Goal: Task Accomplishment & Management: Complete application form

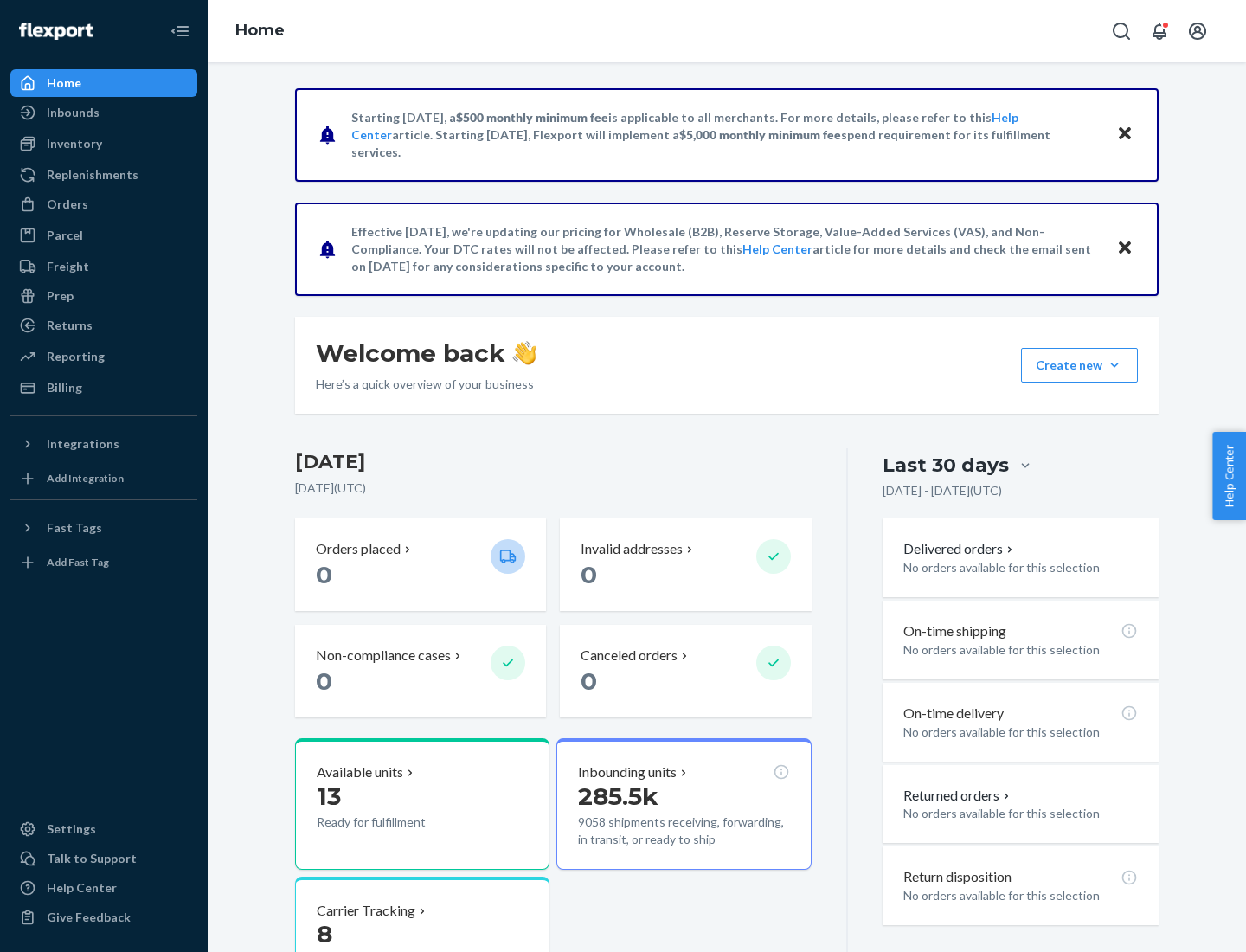
click at [1115, 365] on button "Create new Create new inbound Create new order Create new product" at bounding box center [1079, 365] width 117 height 34
click at [103, 112] on div "Inbounds" at bounding box center [104, 112] width 184 height 24
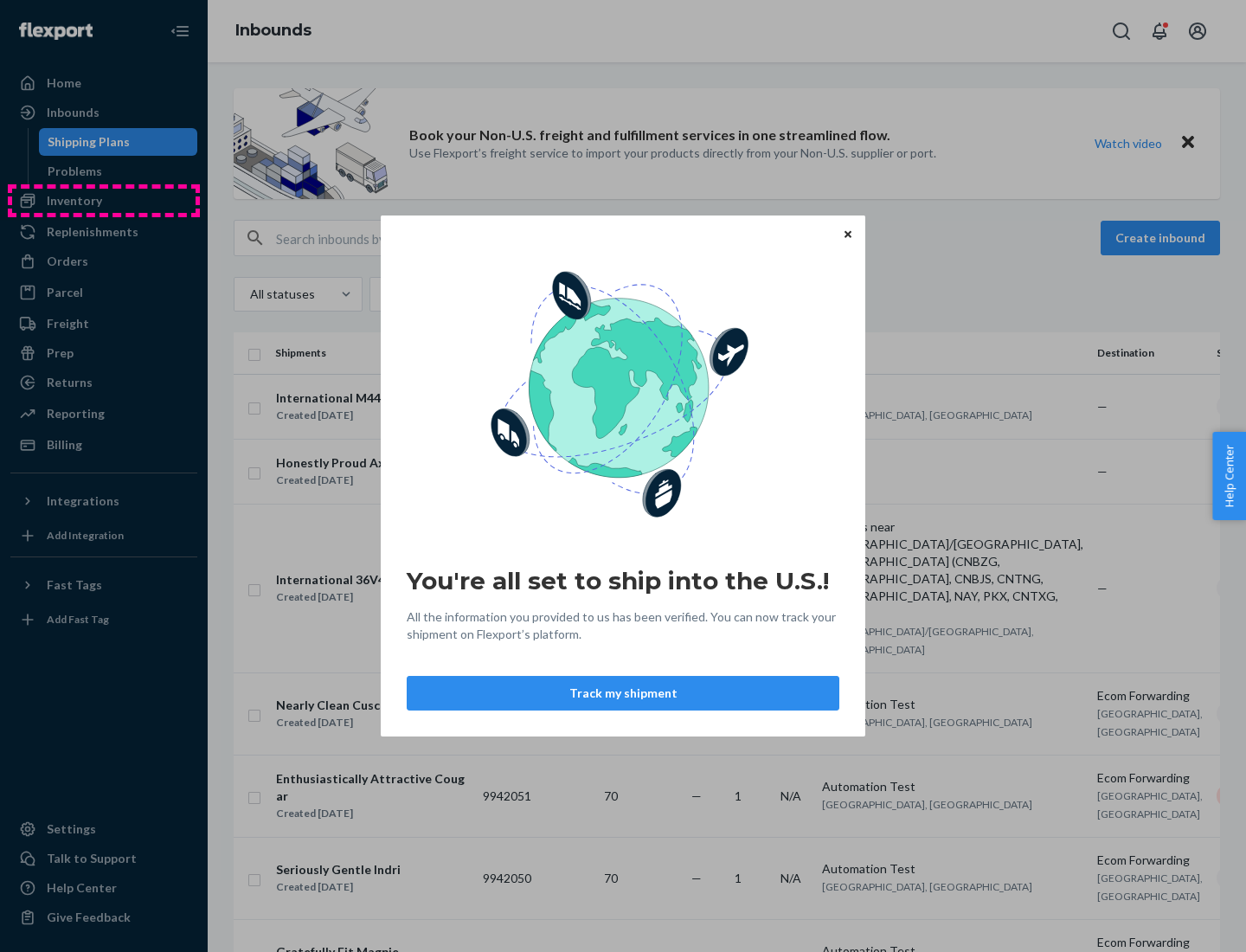
click at [103, 201] on div "You're all set to ship into the U.S.! All the information you provided to us ha…" at bounding box center [623, 476] width 1246 height 952
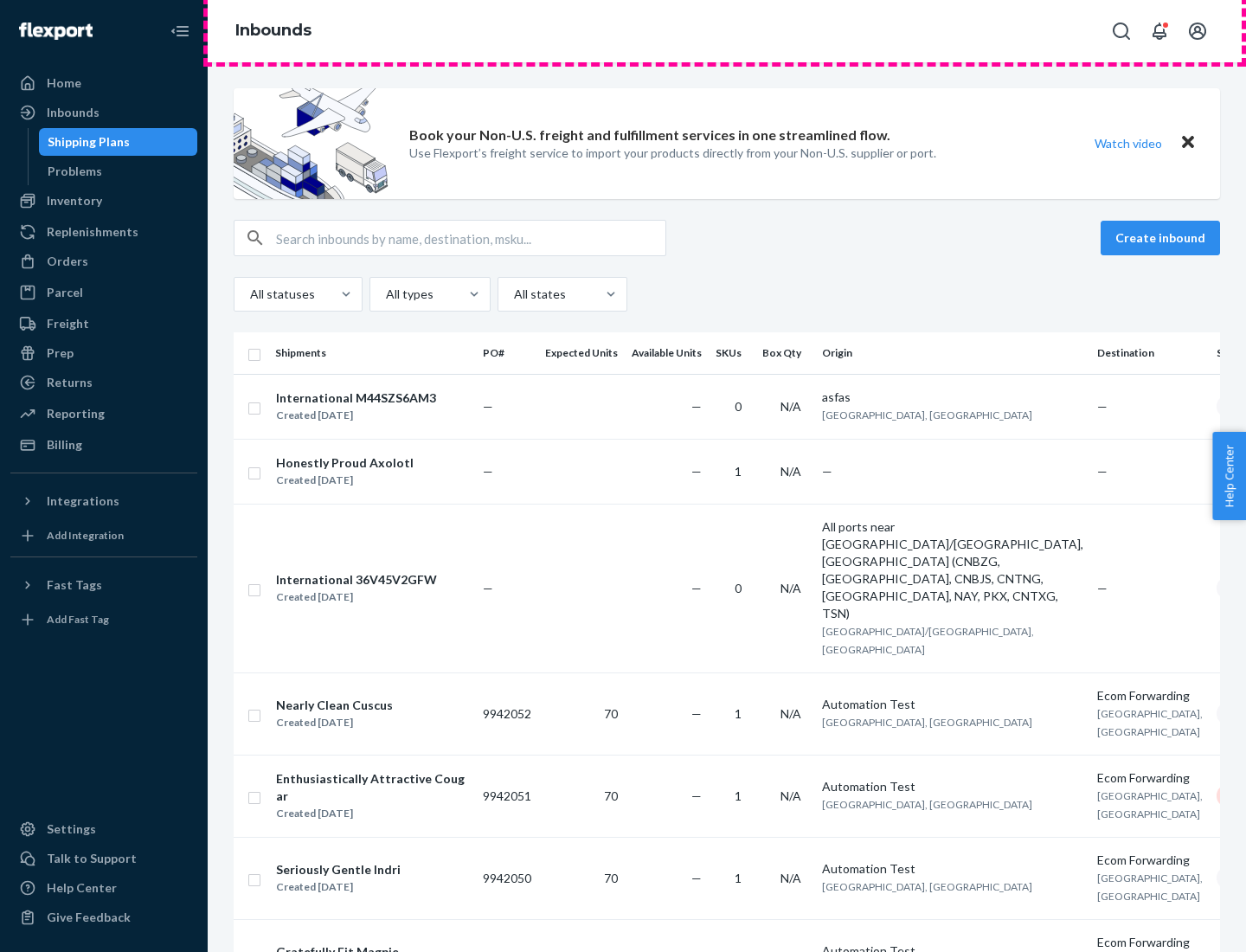
click at [727, 32] on div "Inbounds" at bounding box center [727, 31] width 1038 height 62
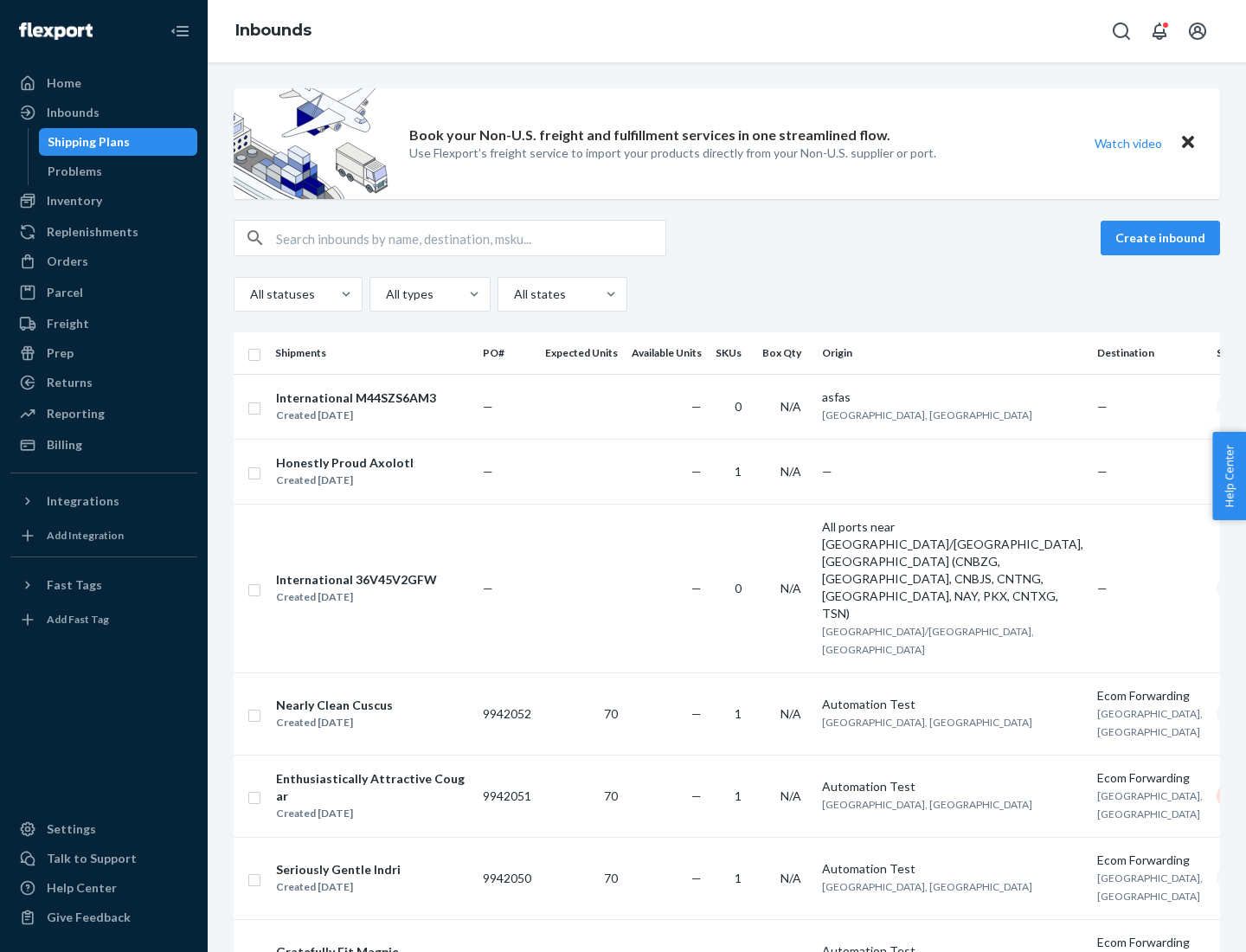
click at [727, 32] on div "Inbounds" at bounding box center [727, 31] width 1038 height 62
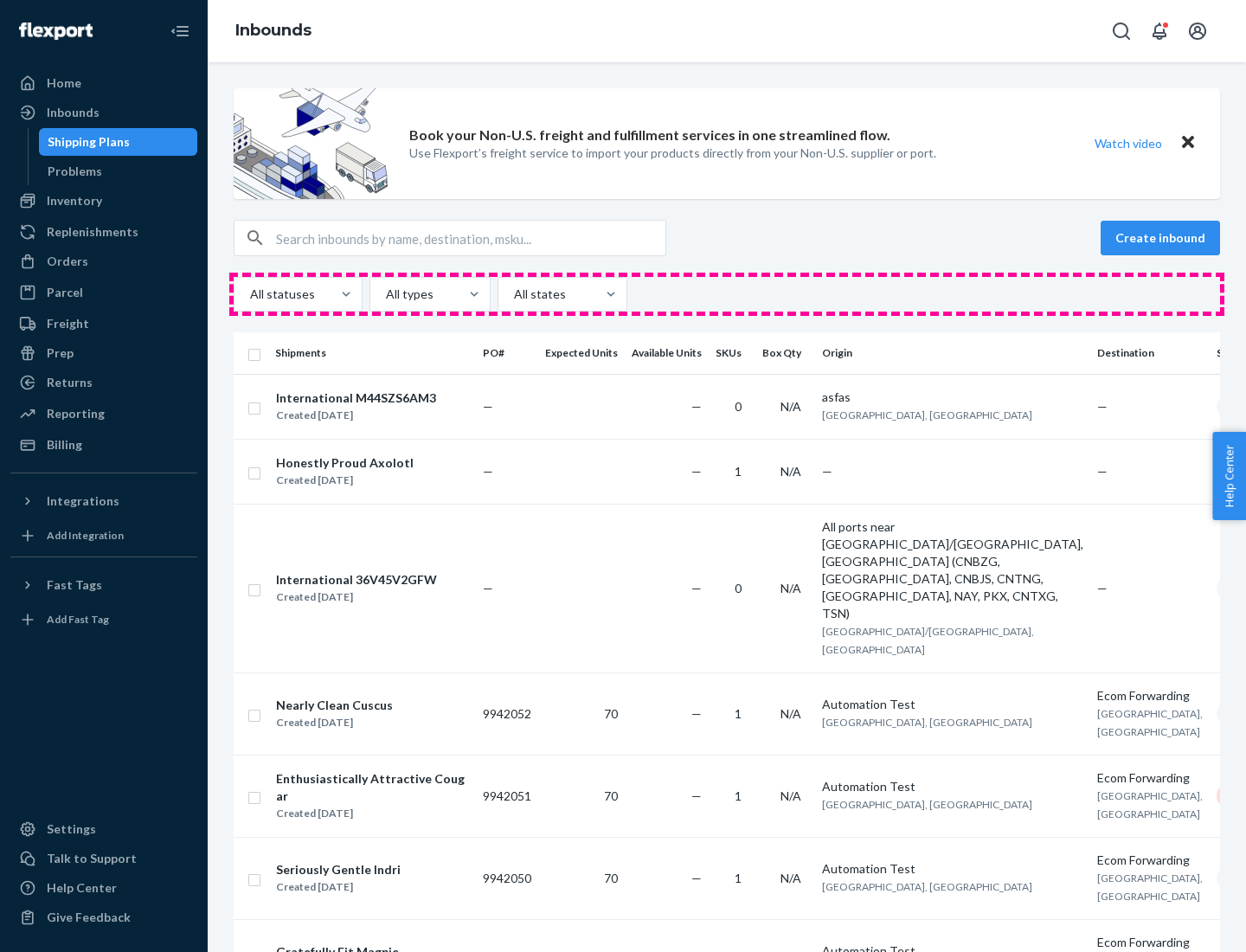
click at [727, 294] on div "All statuses All types All states" at bounding box center [727, 294] width 986 height 34
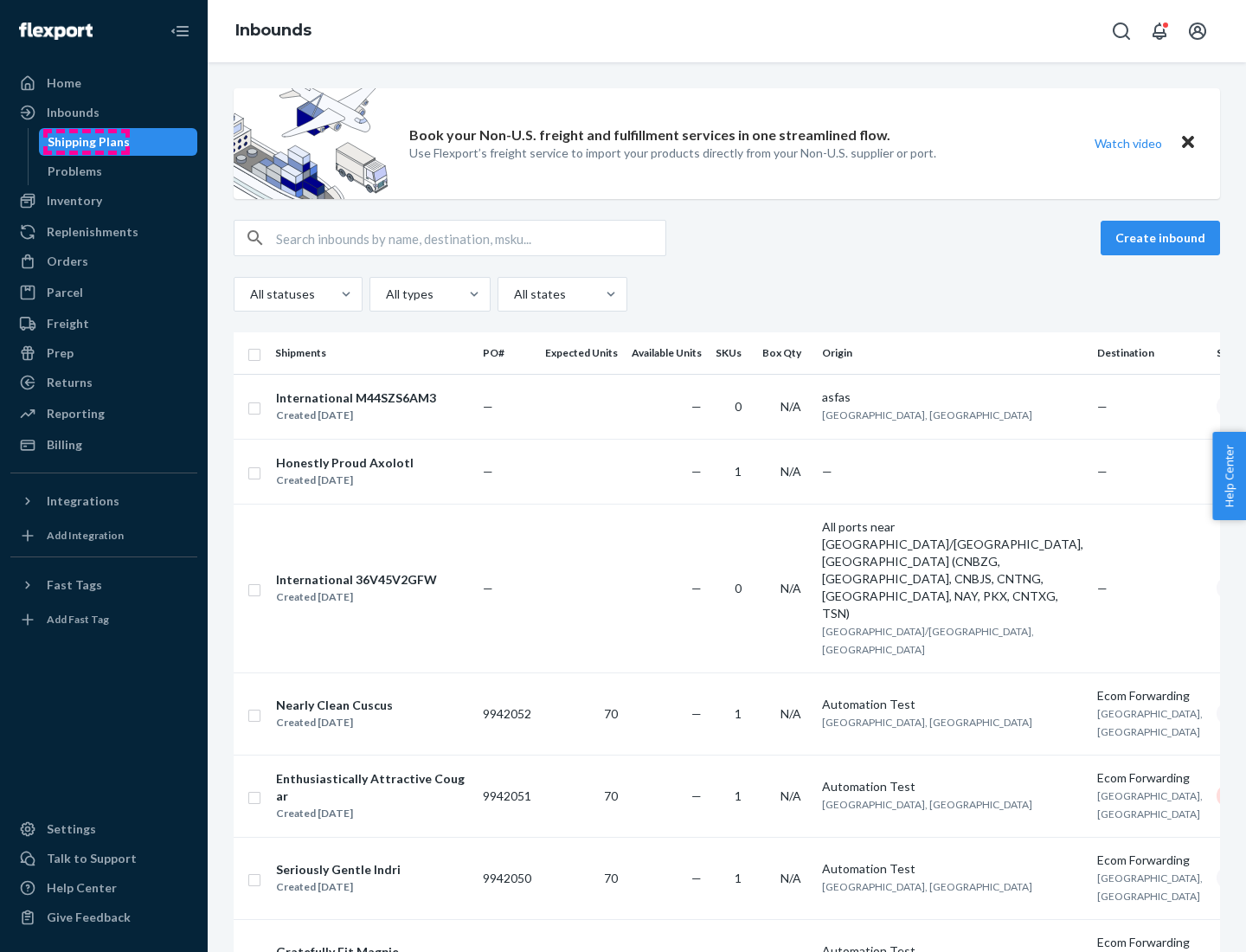
click at [85, 142] on div "Shipping Plans" at bounding box center [89, 142] width 82 height 17
click at [1163, 238] on button "Create inbound" at bounding box center [1160, 238] width 120 height 34
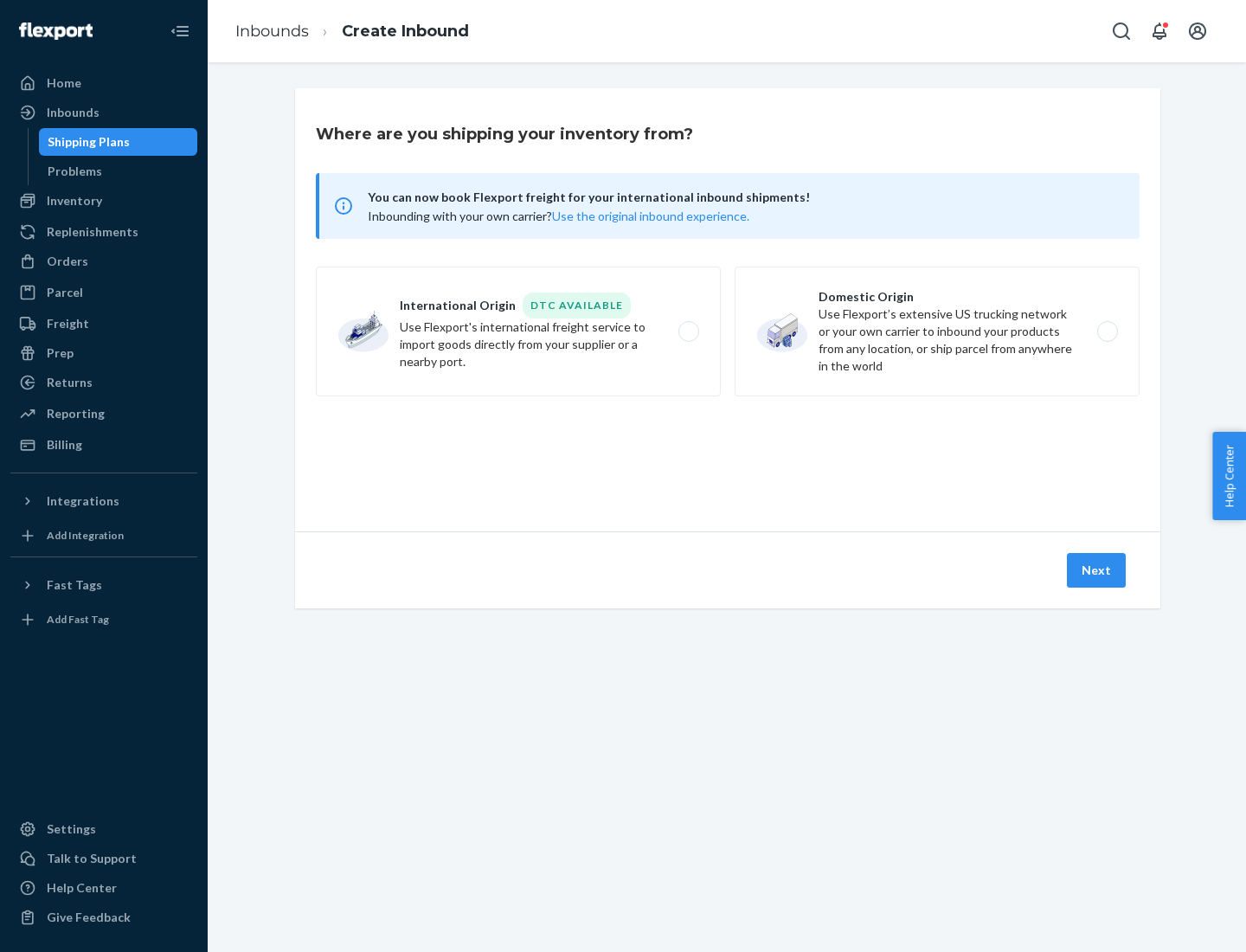
click at [518, 331] on label "International Origin DTC Available Use Flexport's international freight service…" at bounding box center [518, 331] width 405 height 130
click at [688, 331] on input "International Origin DTC Available Use Flexport's international freight service…" at bounding box center [693, 332] width 11 height 11
radio input "true"
click at [728, 452] on icon at bounding box center [727, 452] width 49 height 49
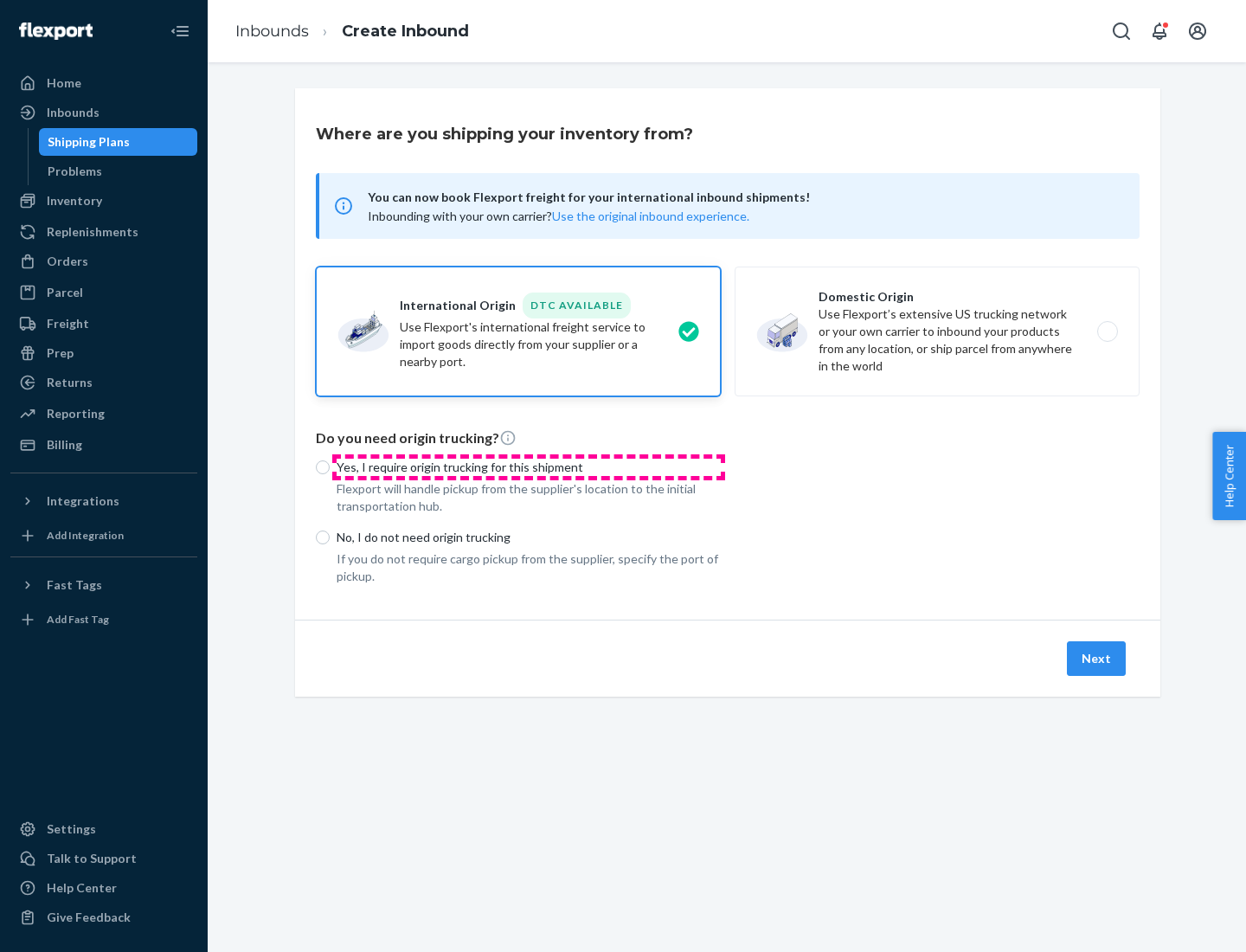
click at [529, 466] on p "Yes, I require origin trucking for this shipment" at bounding box center [528, 467] width 384 height 17
click at [329, 466] on input "Yes, I require origin trucking for this shipment" at bounding box center [323, 467] width 13 height 13
radio input "true"
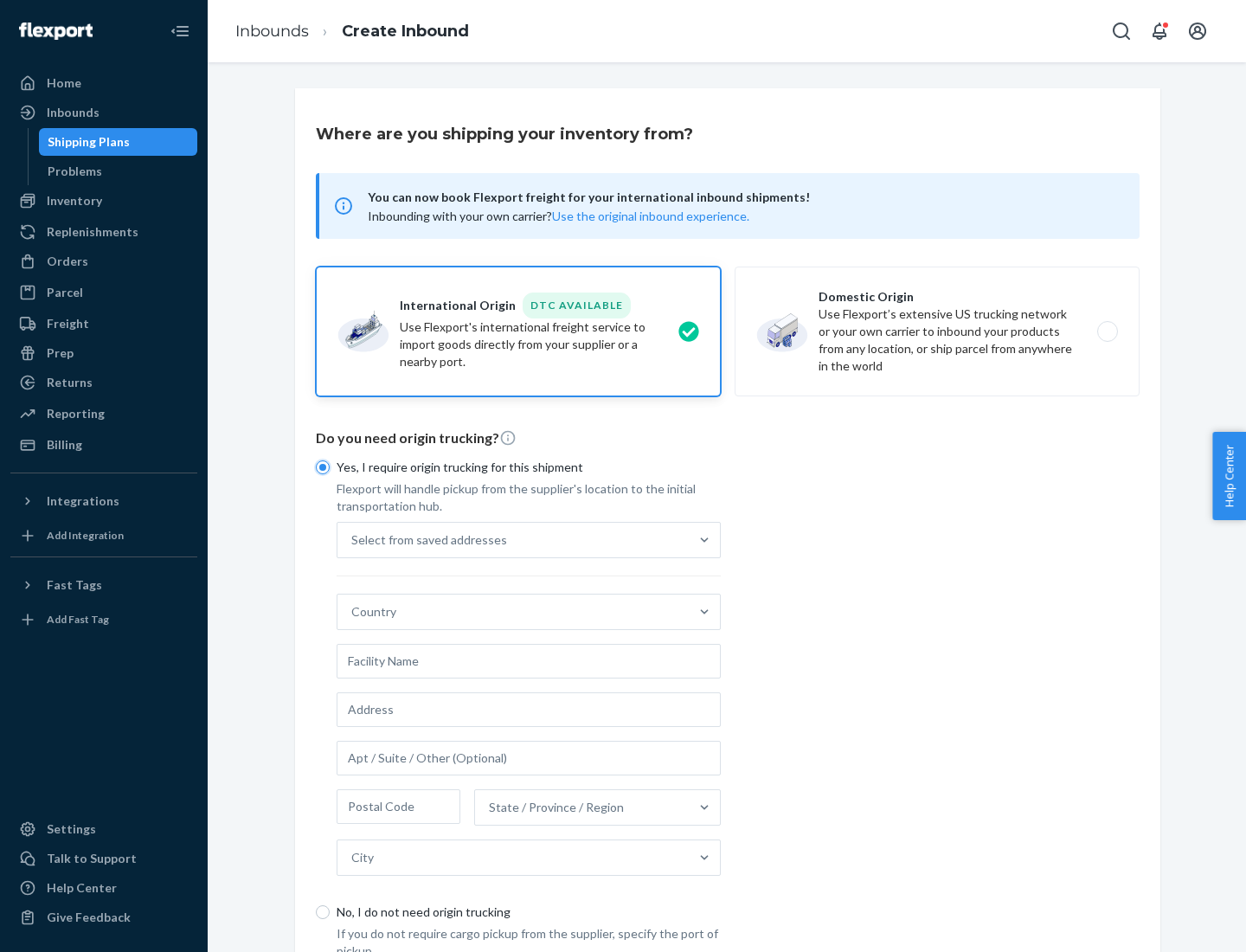
scroll to position [33, 0]
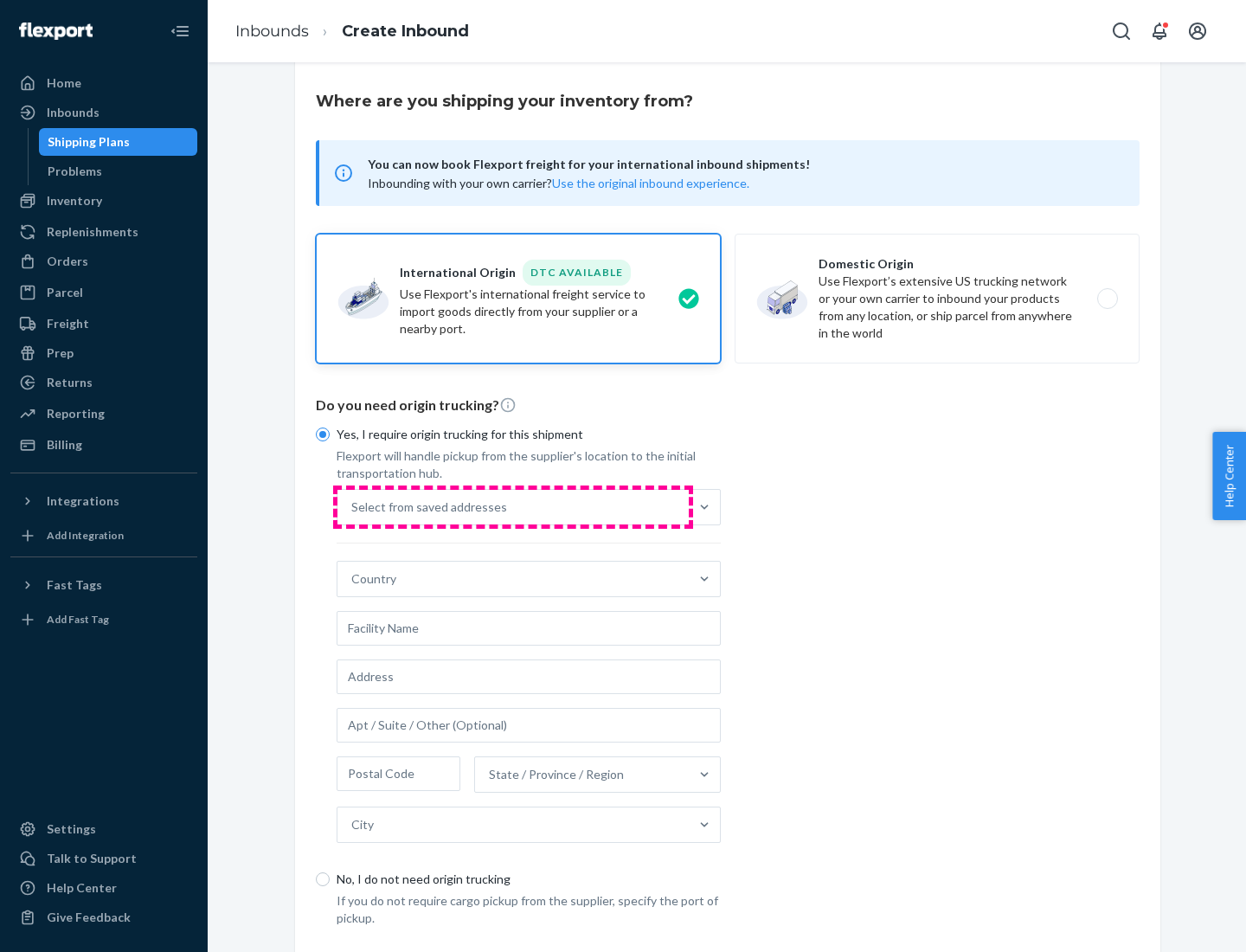
click at [513, 506] on div "Select from saved addresses" at bounding box center [512, 507] width 351 height 34
click at [353, 506] on input "Select from saved addresses" at bounding box center [352, 507] width 2 height 17
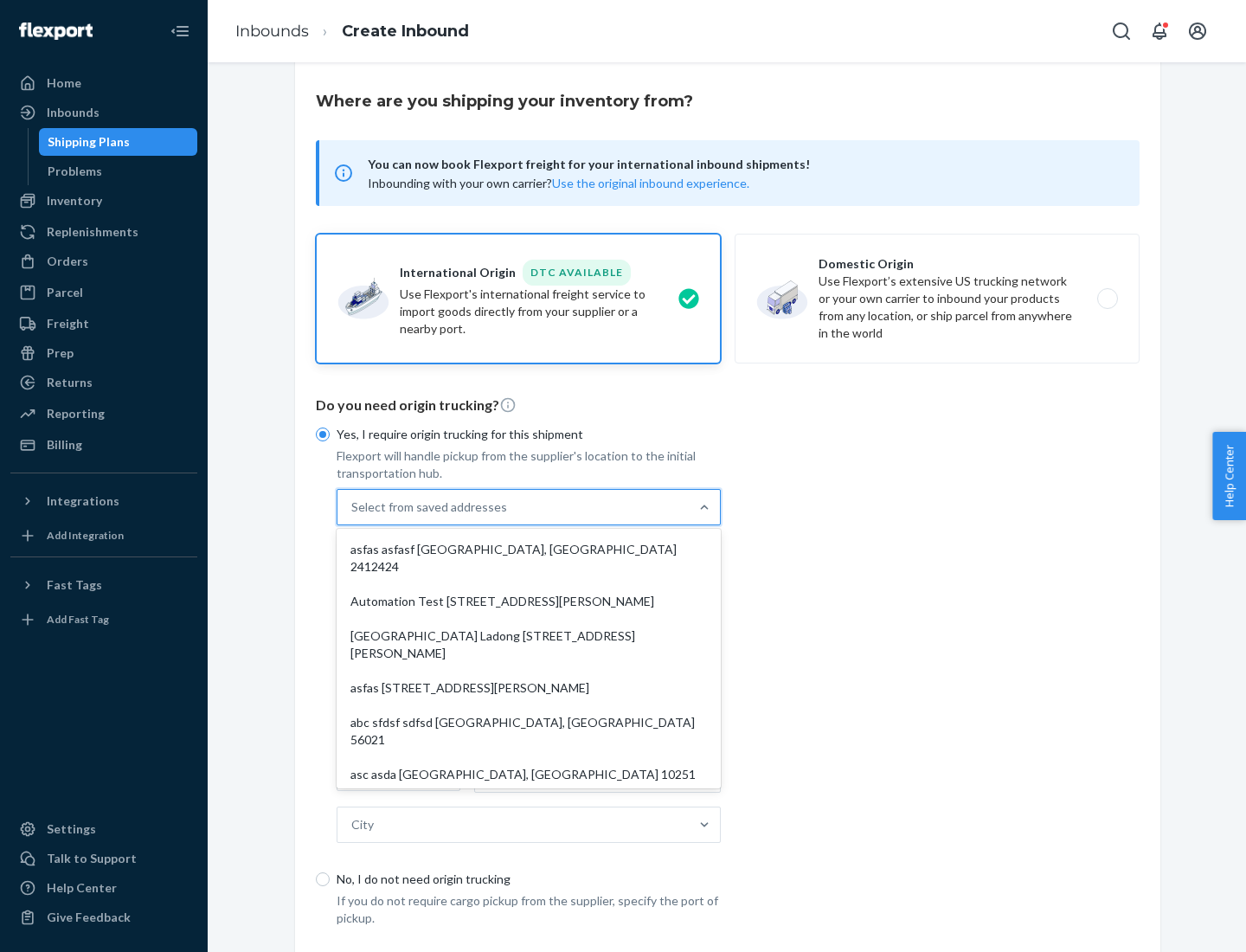
scroll to position [76, 0]
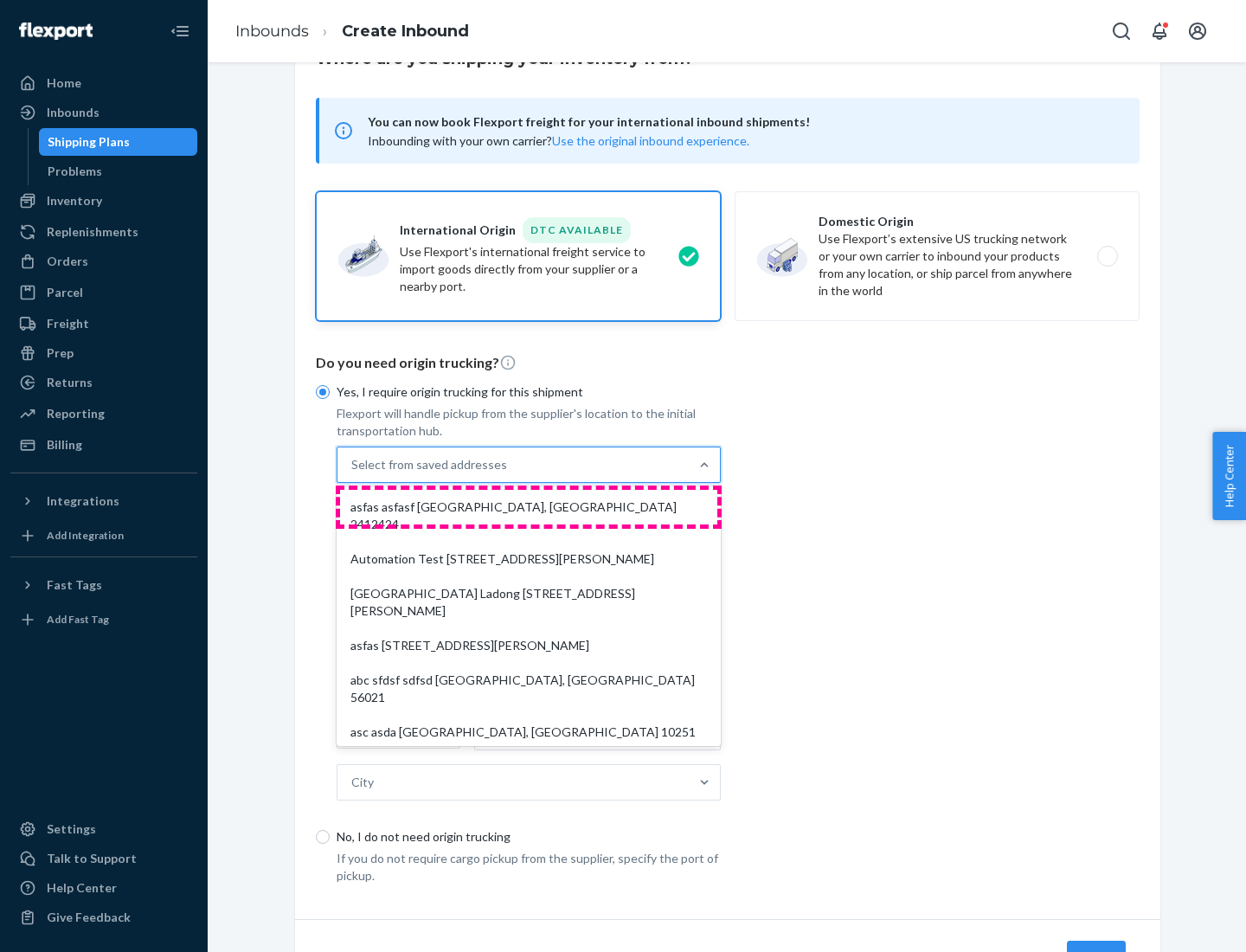
click at [529, 506] on div "asfas asfasf [GEOGRAPHIC_DATA], [GEOGRAPHIC_DATA] 2412424" at bounding box center [529, 515] width 377 height 52
click at [353, 473] on input "option asfas asfasf [GEOGRAPHIC_DATA], [GEOGRAPHIC_DATA] 2412424 focused, 1 of …" at bounding box center [352, 465] width 2 height 17
type input "asfas"
type input "asfasf"
type input "2412424"
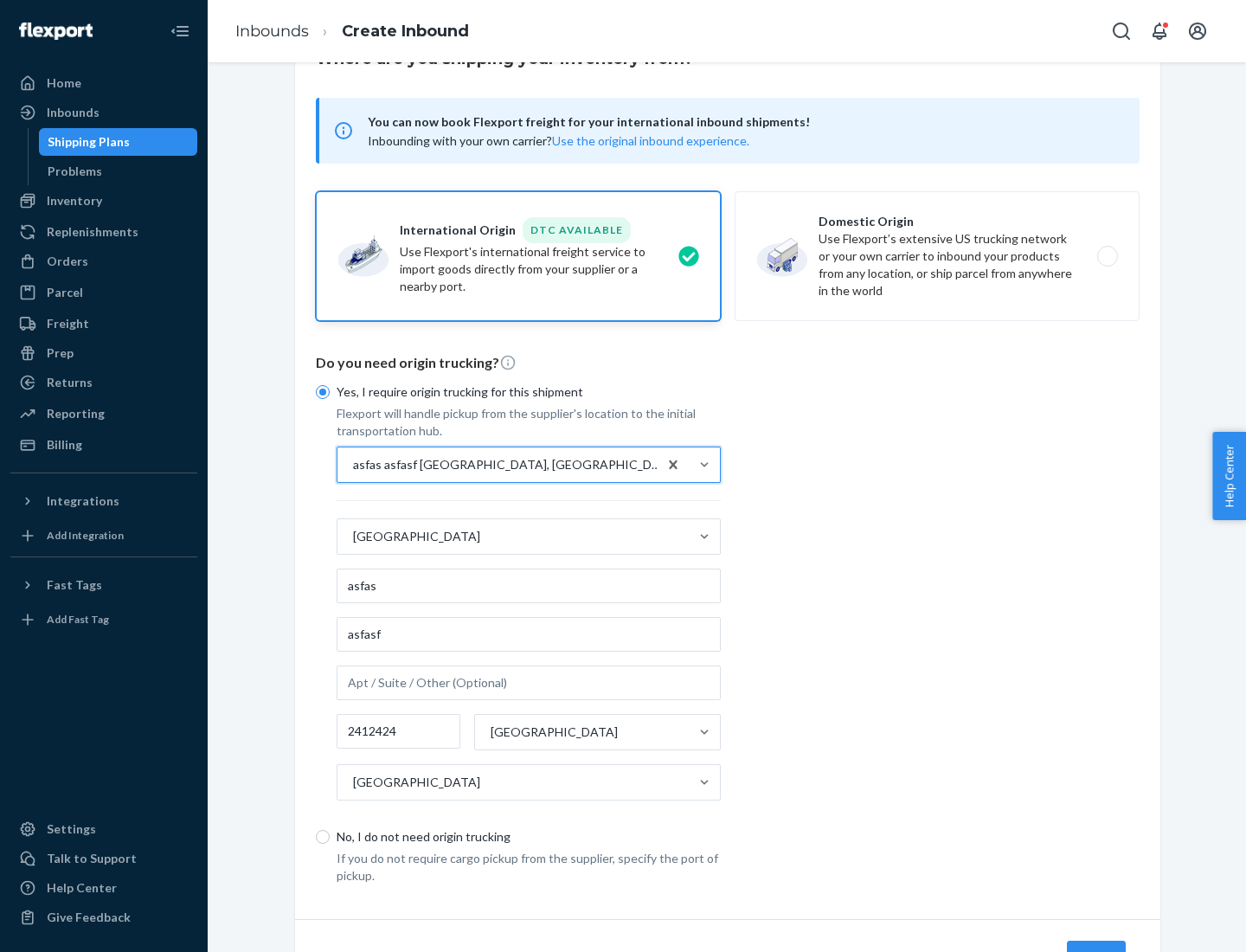
scroll to position [161, 0]
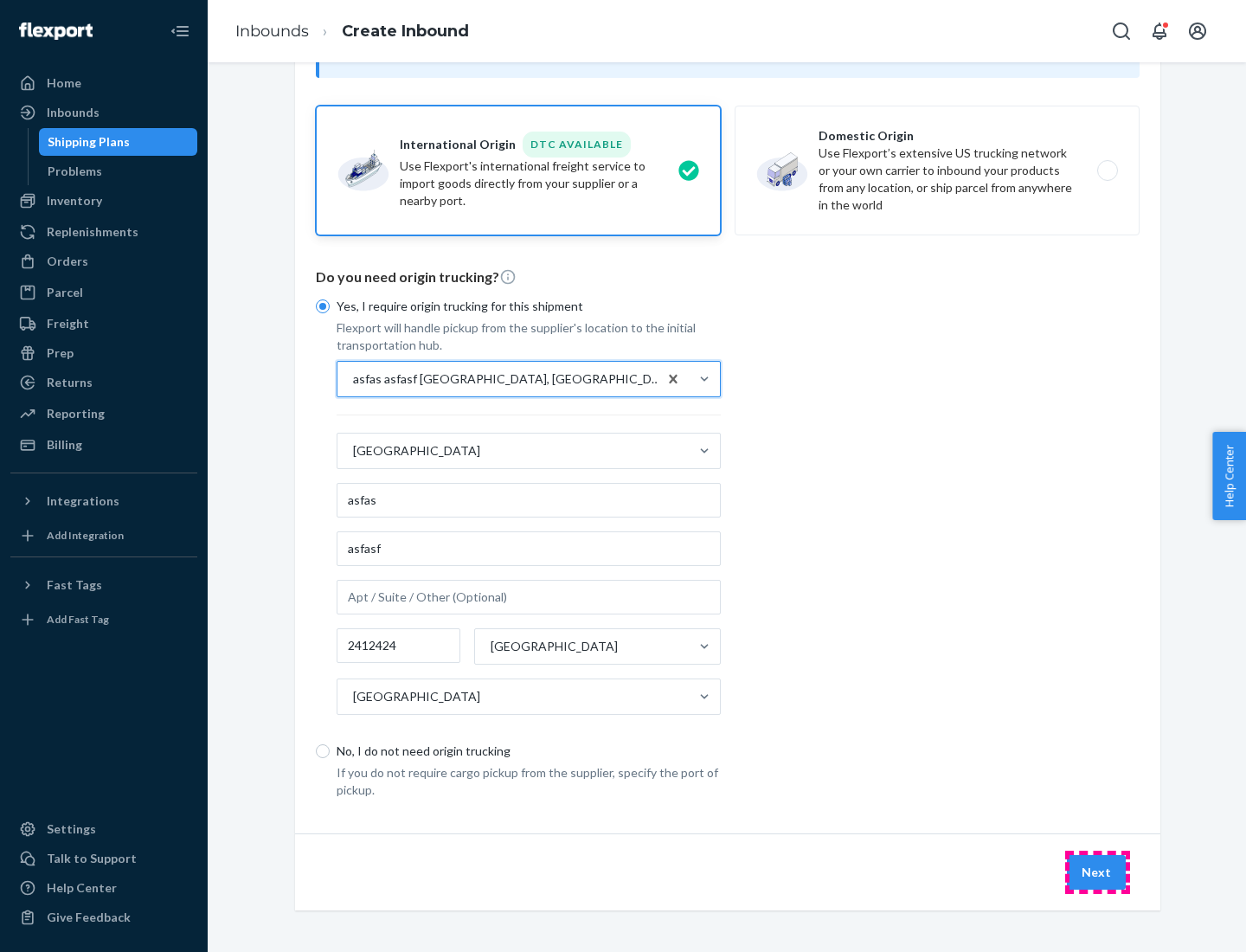
click at [1098, 872] on button "Next" at bounding box center [1096, 873] width 58 height 34
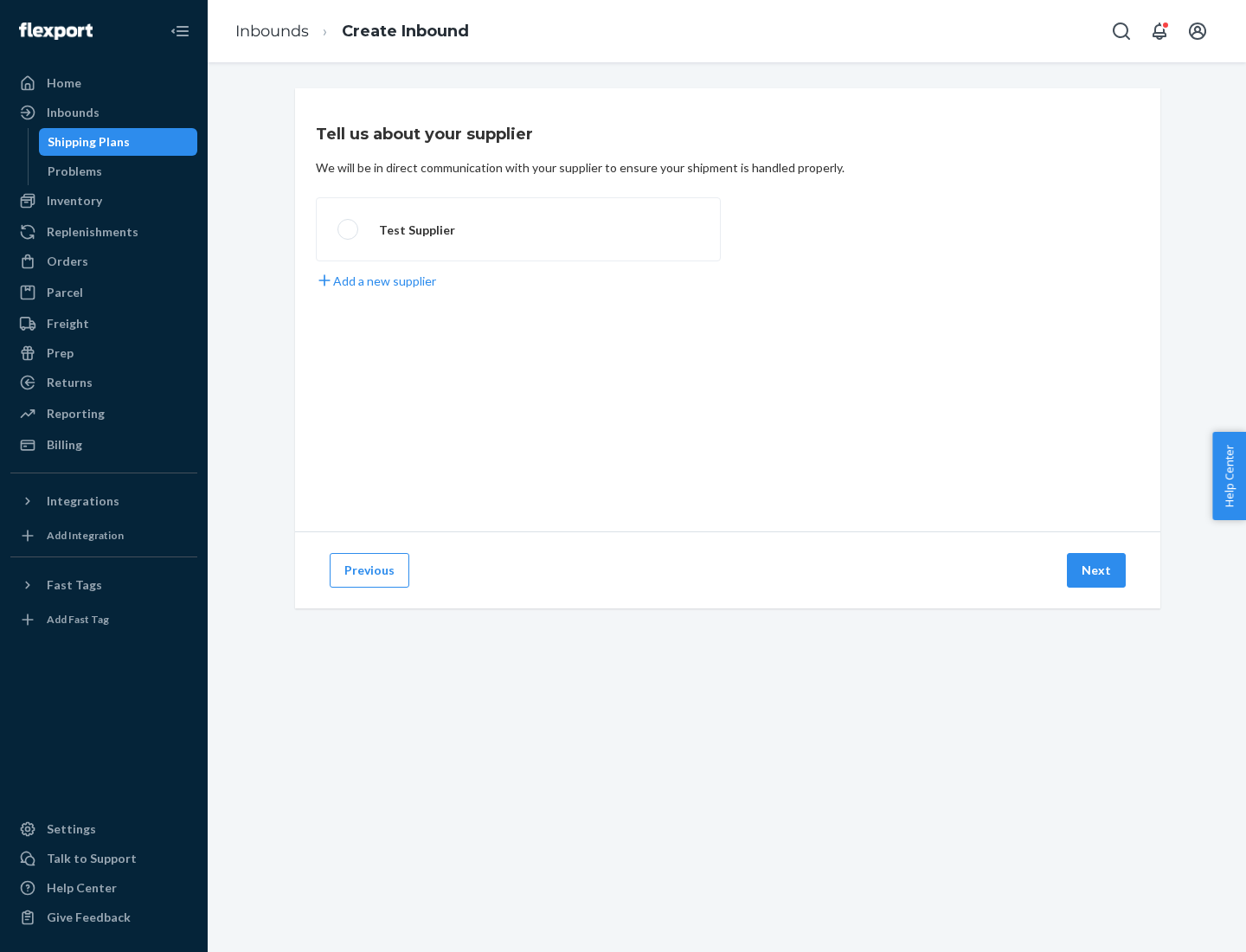
click at [518, 229] on label "Test Supplier" at bounding box center [518, 229] width 405 height 64
click at [349, 229] on input "Test Supplier" at bounding box center [343, 230] width 11 height 11
radio input "true"
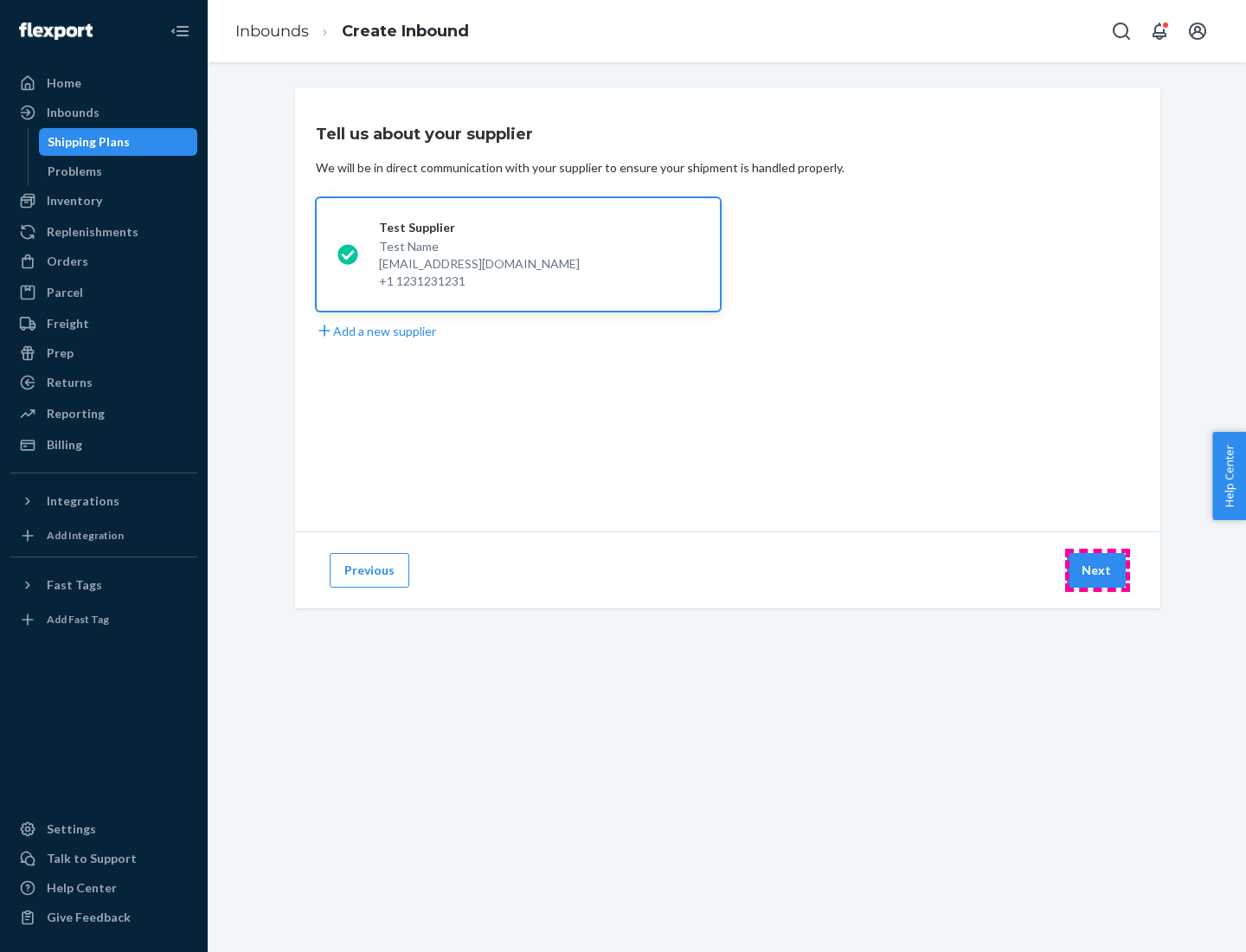
click at [1098, 570] on button "Next" at bounding box center [1096, 570] width 58 height 34
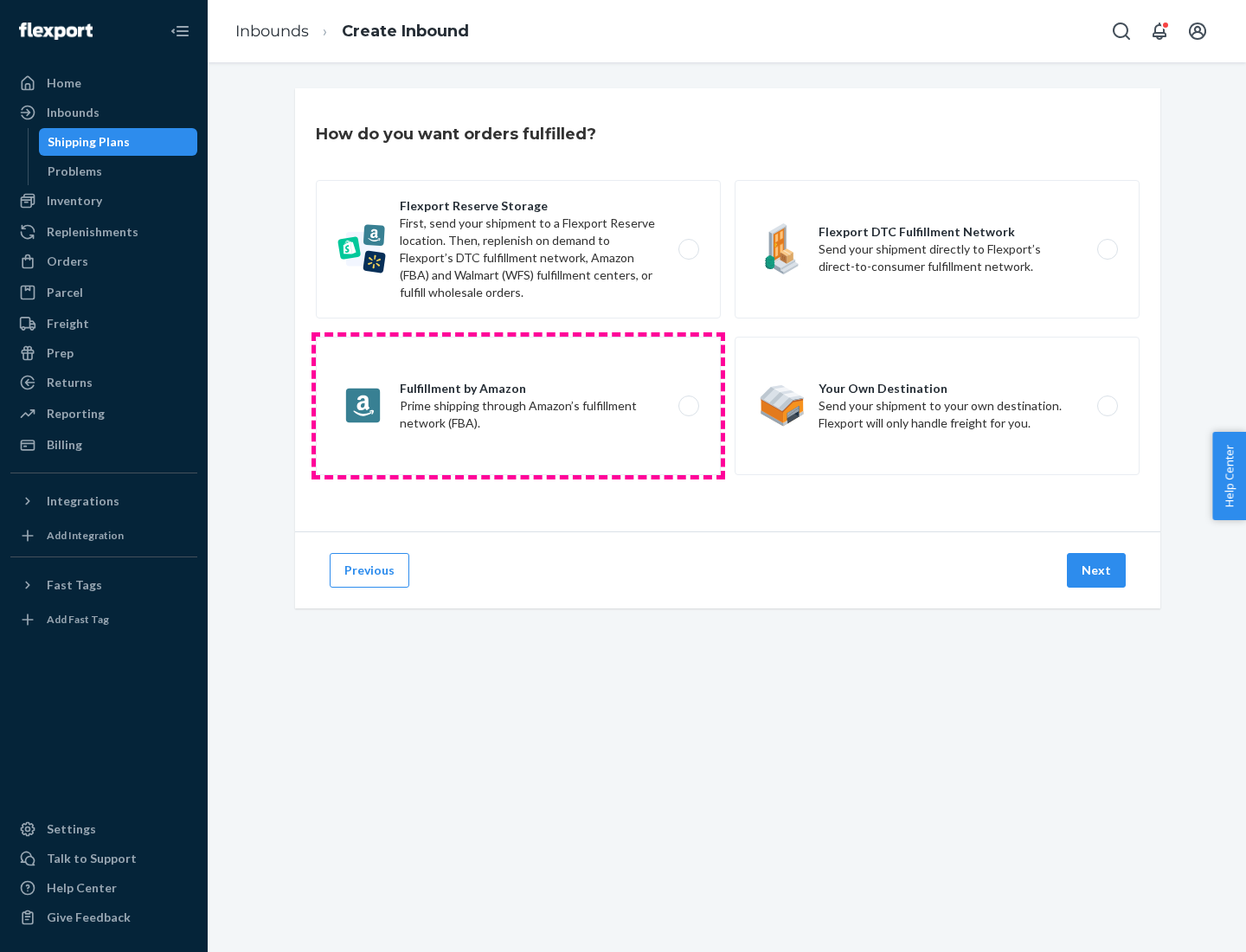
click at [518, 406] on label "Fulfillment by Amazon Prime shipping through Amazon’s fulfillment network (FBA)." at bounding box center [518, 405] width 405 height 139
click at [688, 406] on input "Fulfillment by Amazon Prime shipping through Amazon’s fulfillment network (FBA)." at bounding box center [693, 406] width 11 height 11
radio input "true"
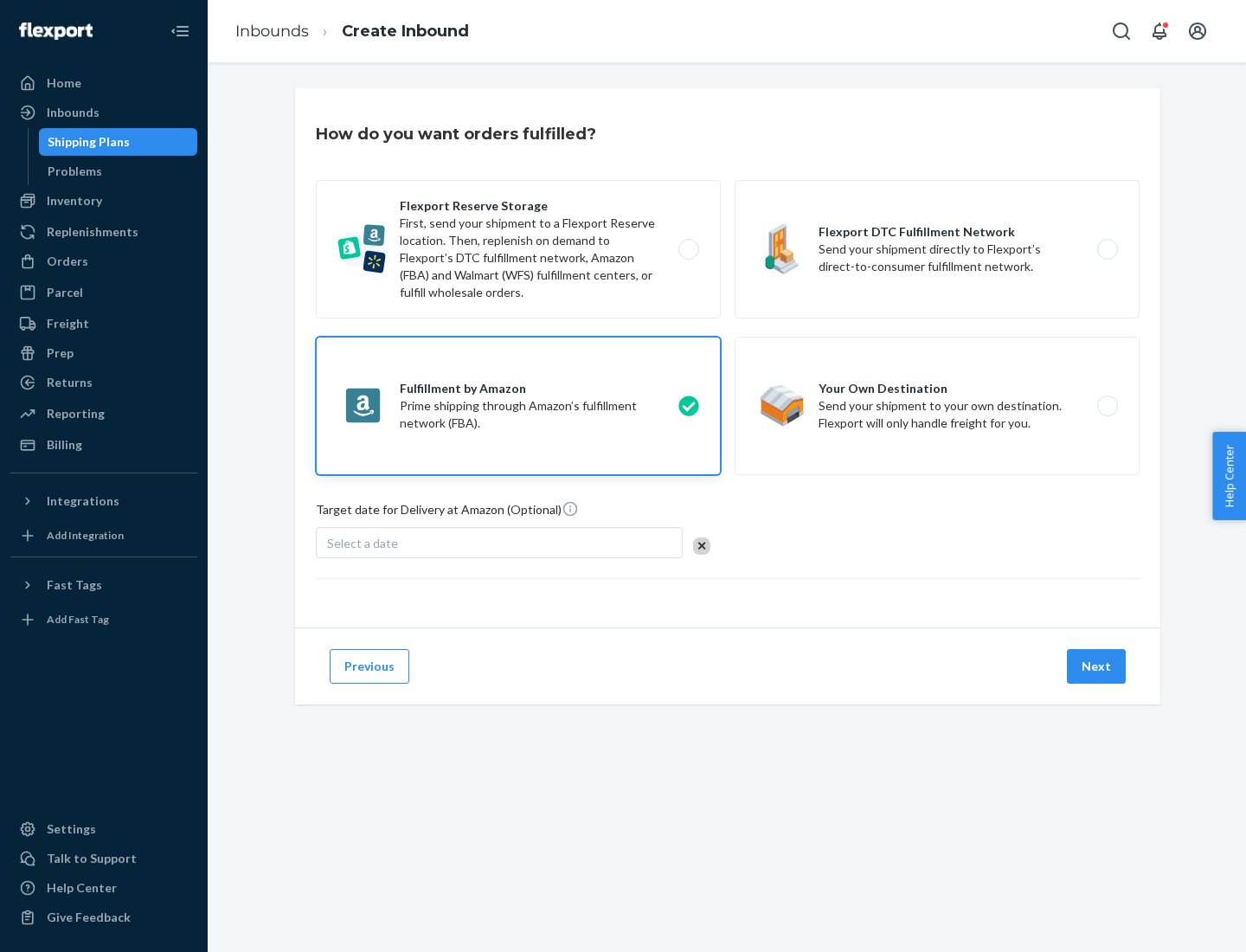
click at [1098, 667] on button "Next" at bounding box center [1096, 667] width 58 height 34
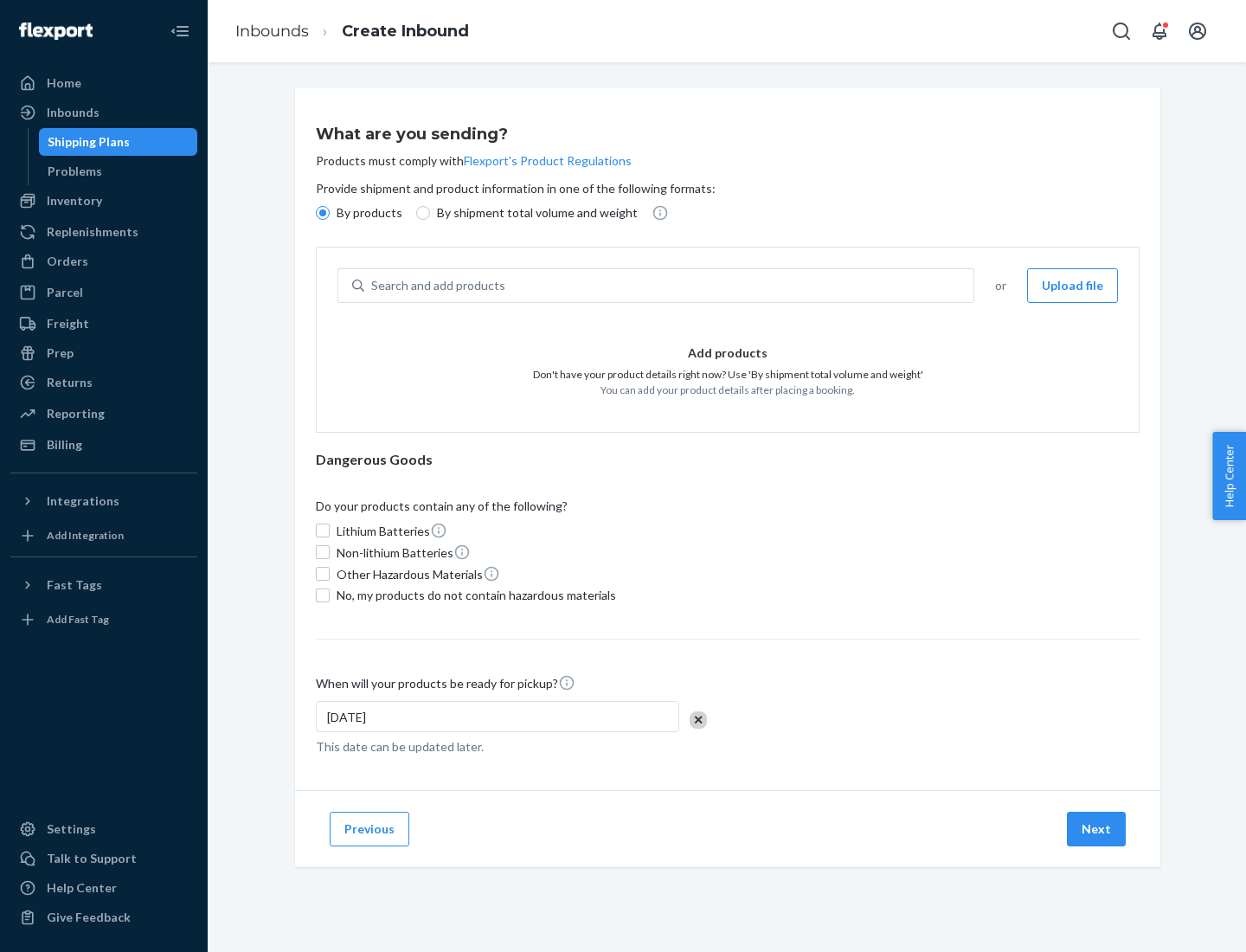
click at [532, 213] on p "By shipment total volume and weight" at bounding box center [537, 213] width 201 height 17
click at [430, 213] on input "By shipment total volume and weight" at bounding box center [423, 213] width 13 height 13
radio input "true"
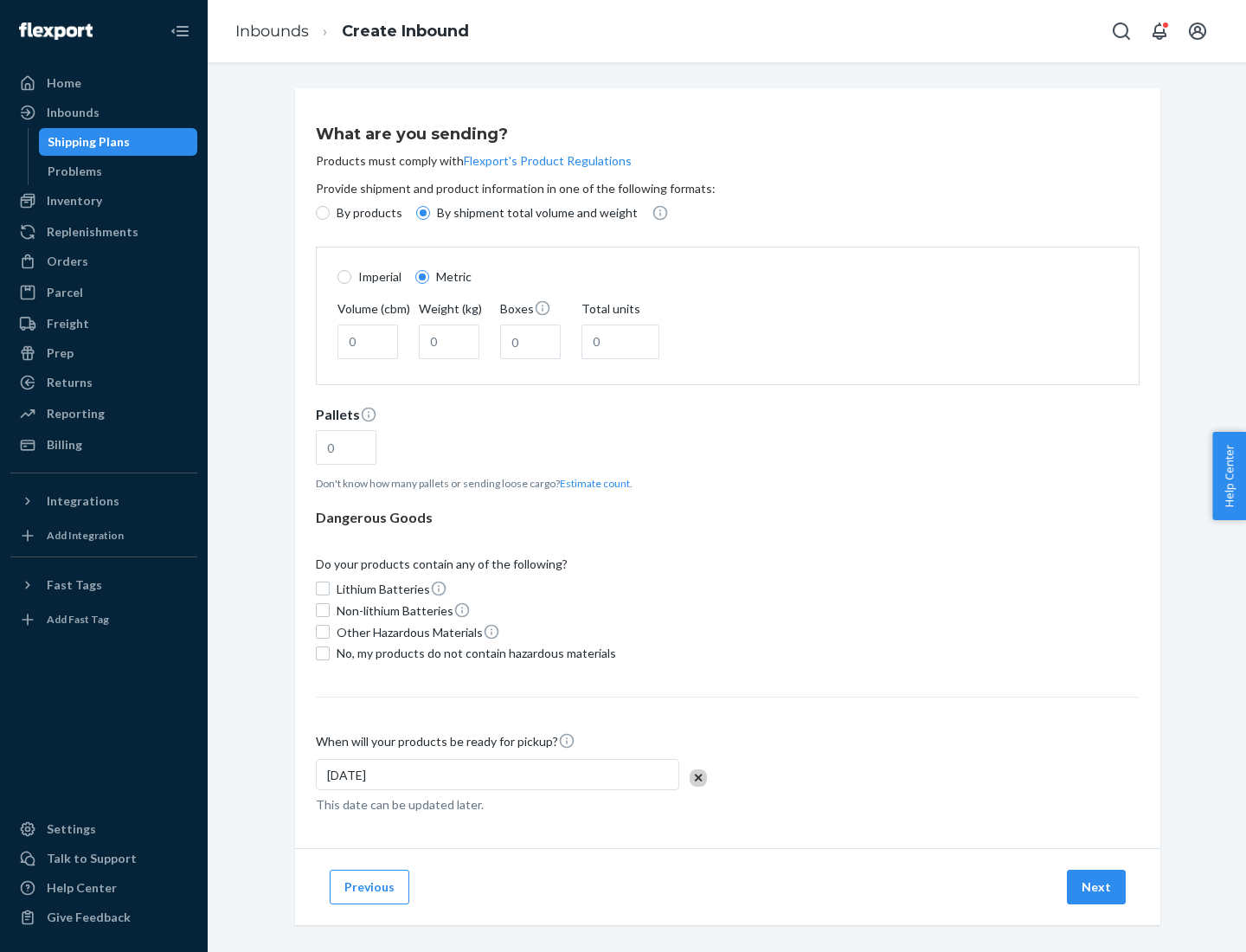
click at [368, 213] on p "By products" at bounding box center [369, 213] width 66 height 17
click at [329, 213] on input "By products" at bounding box center [323, 213] width 13 height 13
radio input "true"
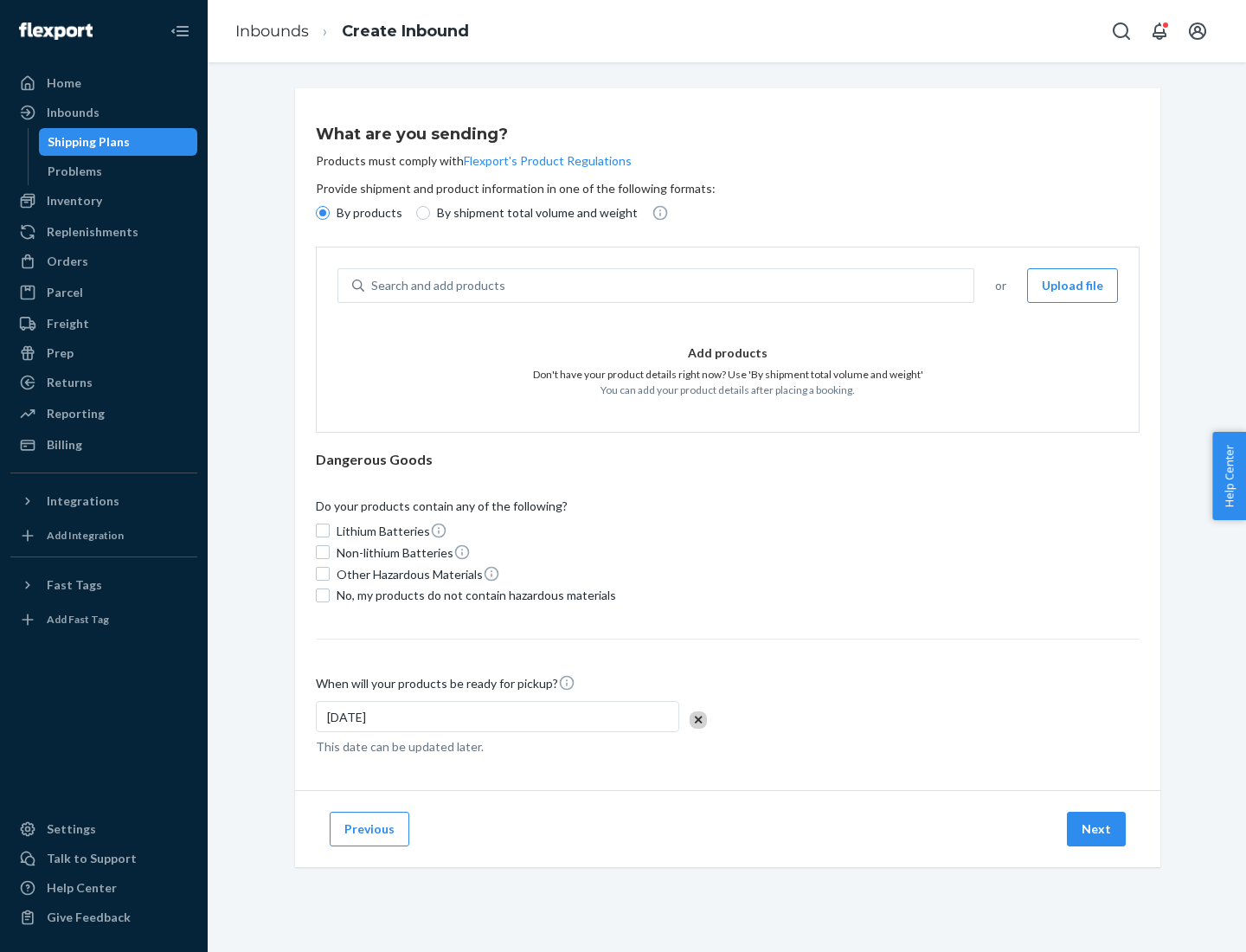
click at [669, 285] on div "Search and add products" at bounding box center [668, 285] width 609 height 32
click at [373, 285] on input "Search and add products" at bounding box center [373, 285] width 2 height 17
type input "test"
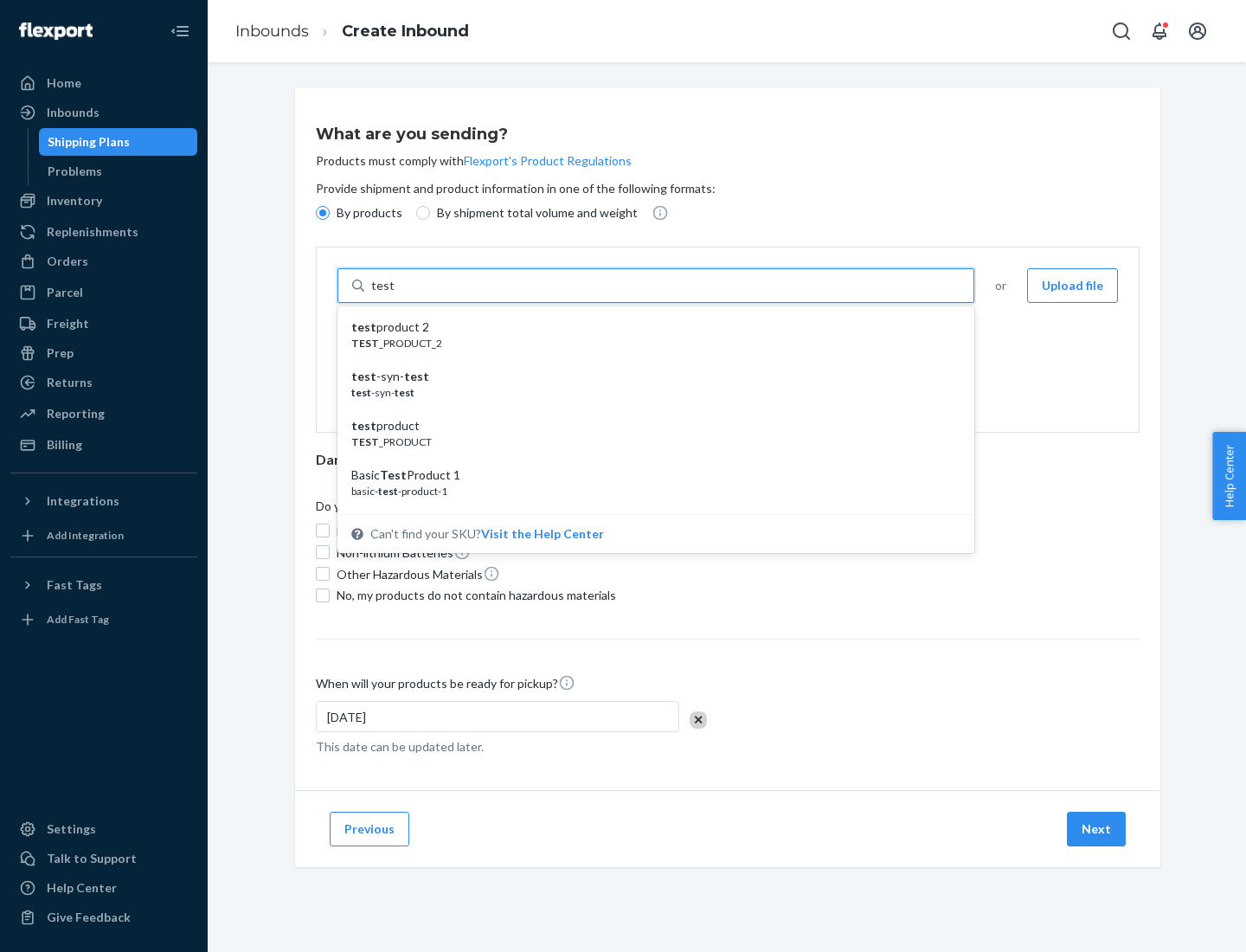
click at [649, 327] on div "test product 2" at bounding box center [649, 327] width 596 height 17
click at [394, 294] on input "test" at bounding box center [382, 285] width 22 height 17
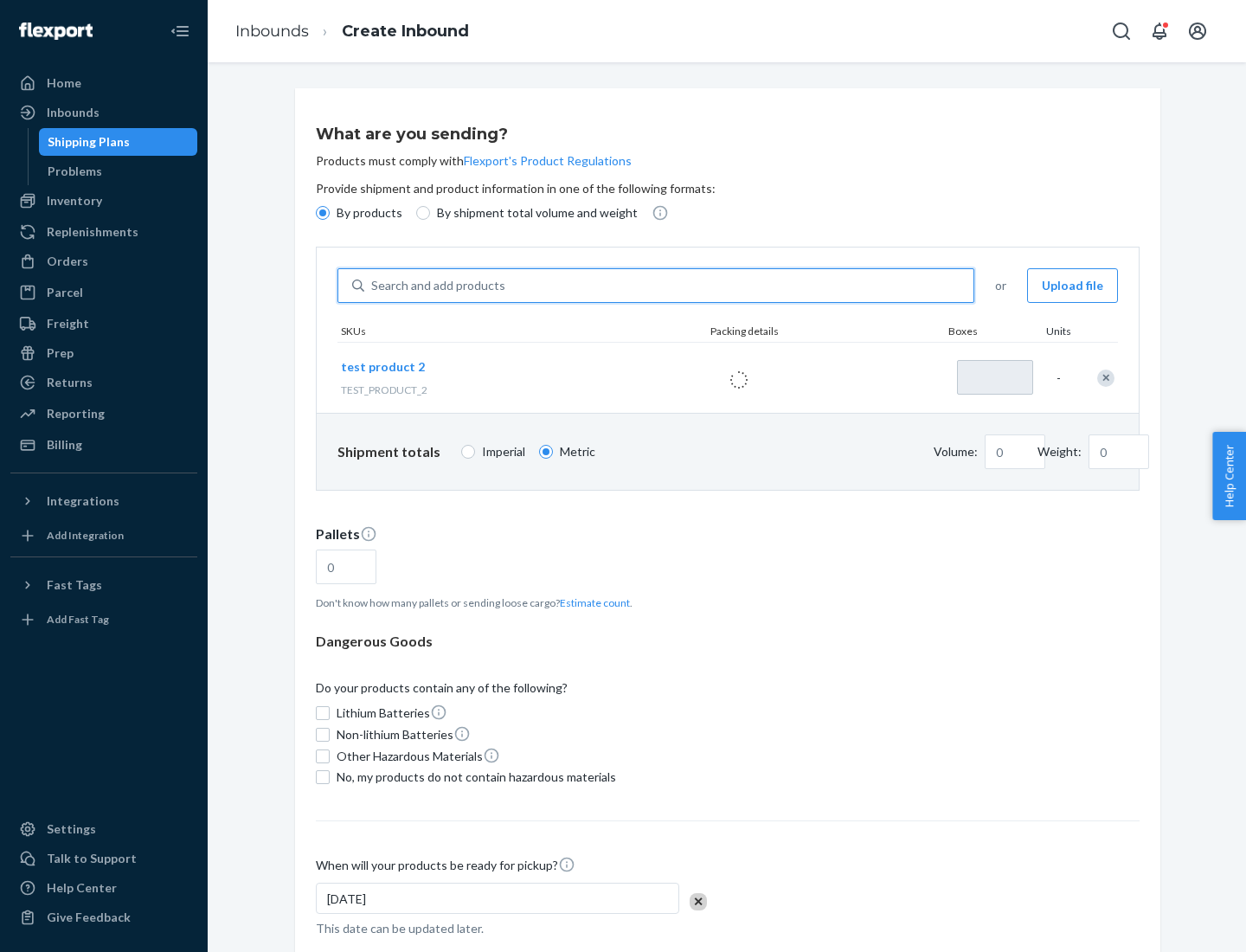
type input "1"
type input "0.02"
type input "22.23"
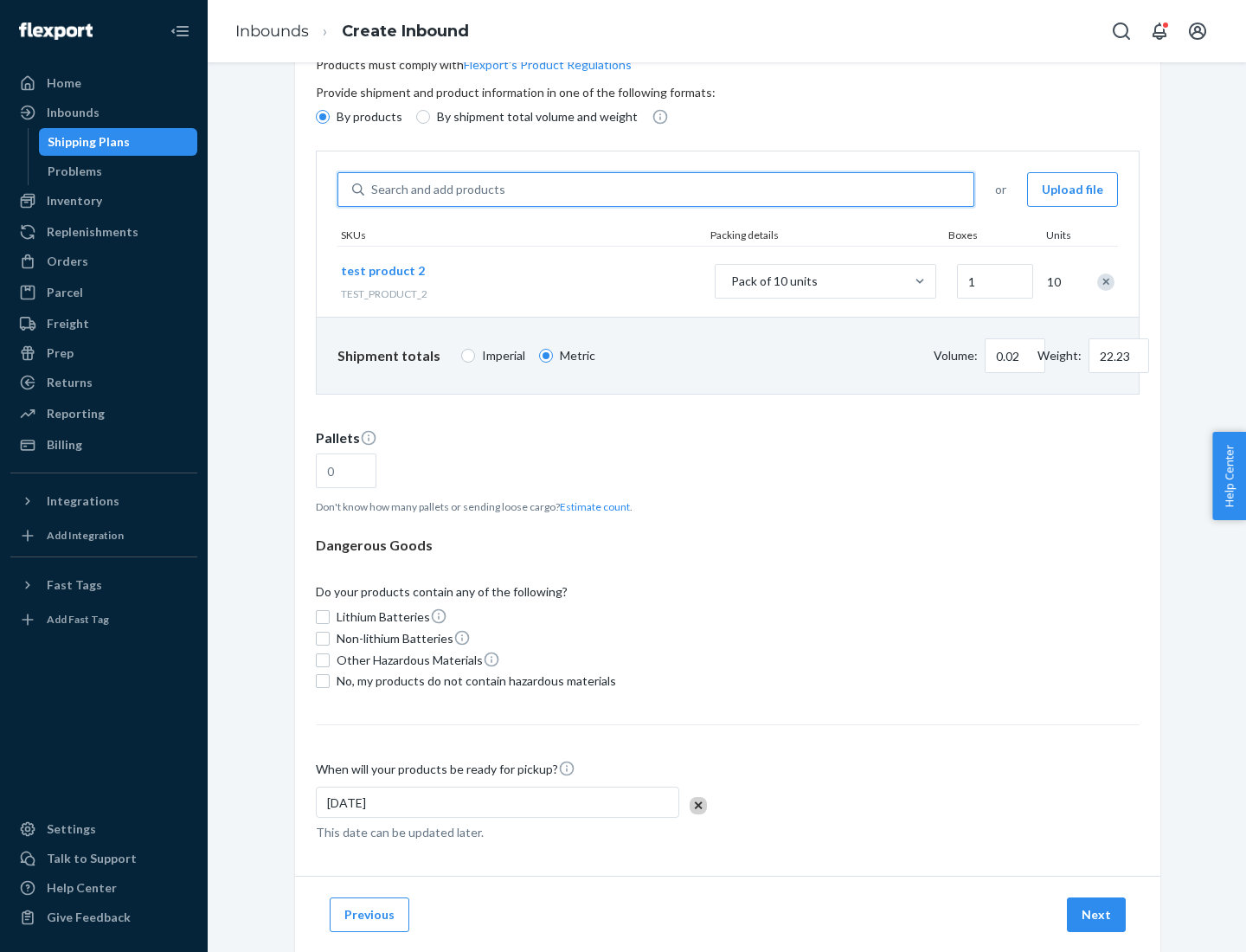
click at [591, 506] on button "Estimate count" at bounding box center [595, 506] width 70 height 14
type input "1"
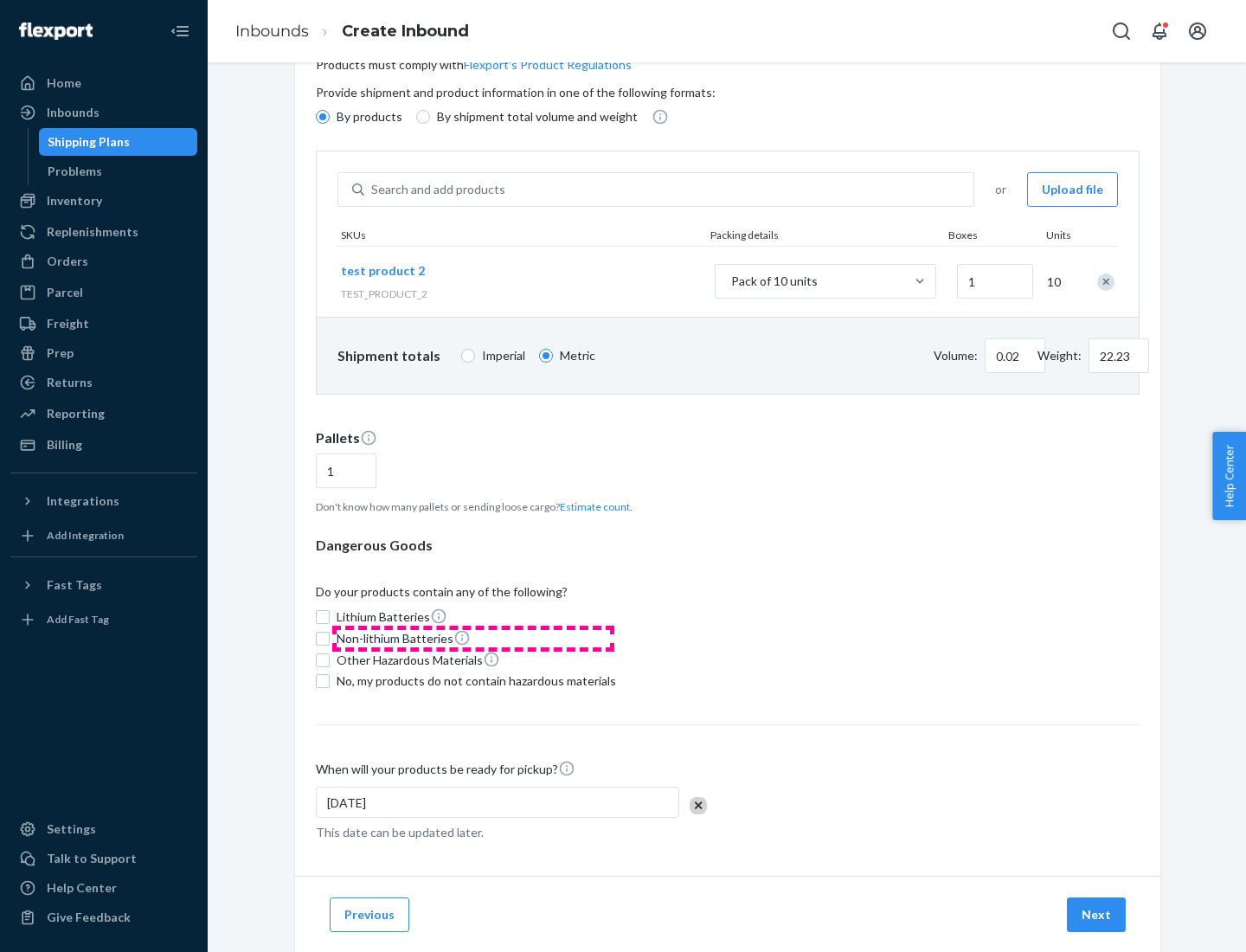
scroll to position [139, 0]
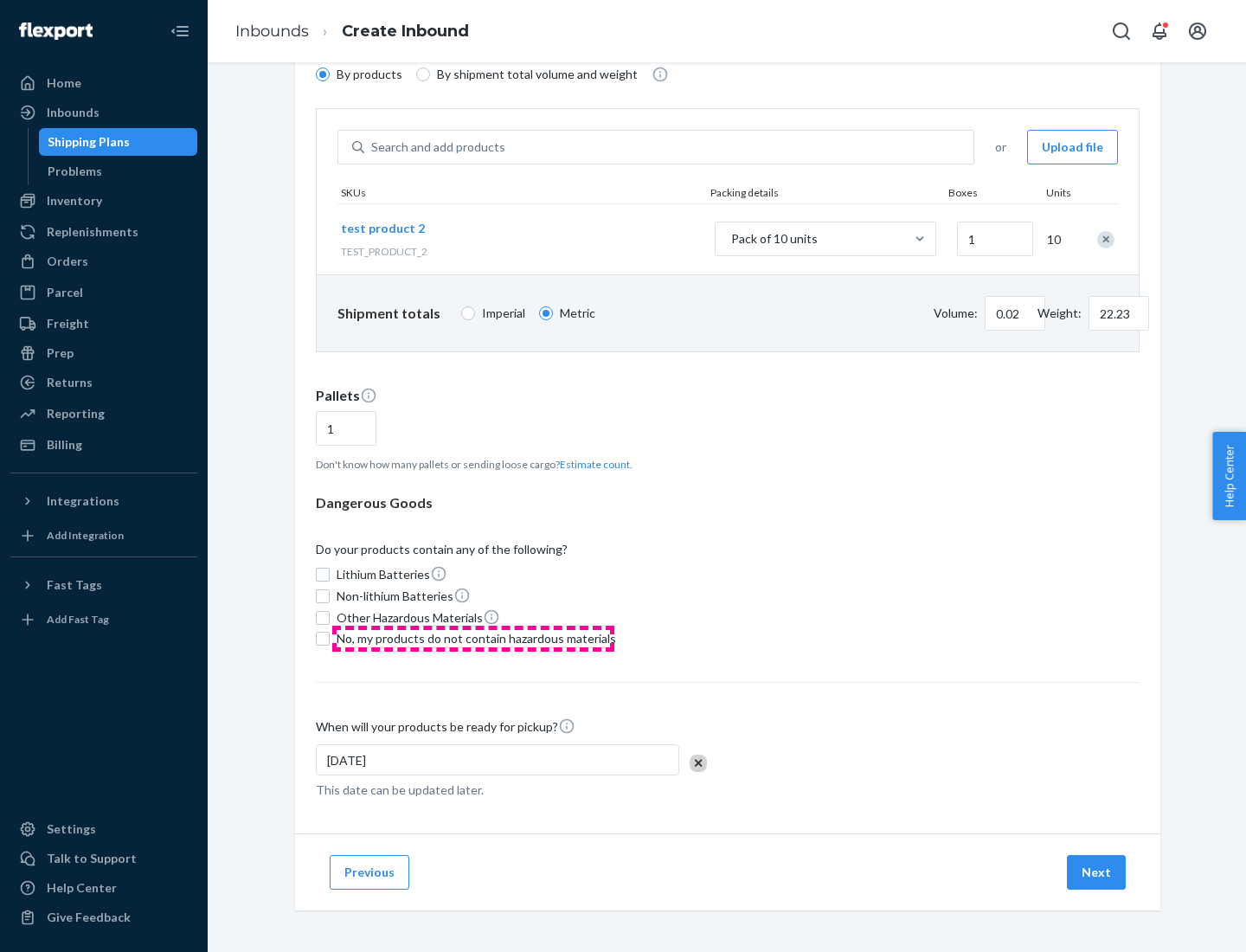
click at [473, 639] on span "No, my products do not contain hazardous materials" at bounding box center [476, 639] width 280 height 17
click at [329, 639] on input "No, my products do not contain hazardous materials" at bounding box center [323, 638] width 13 height 13
checkbox input "true"
click at [1098, 873] on button "Next" at bounding box center [1096, 873] width 58 height 34
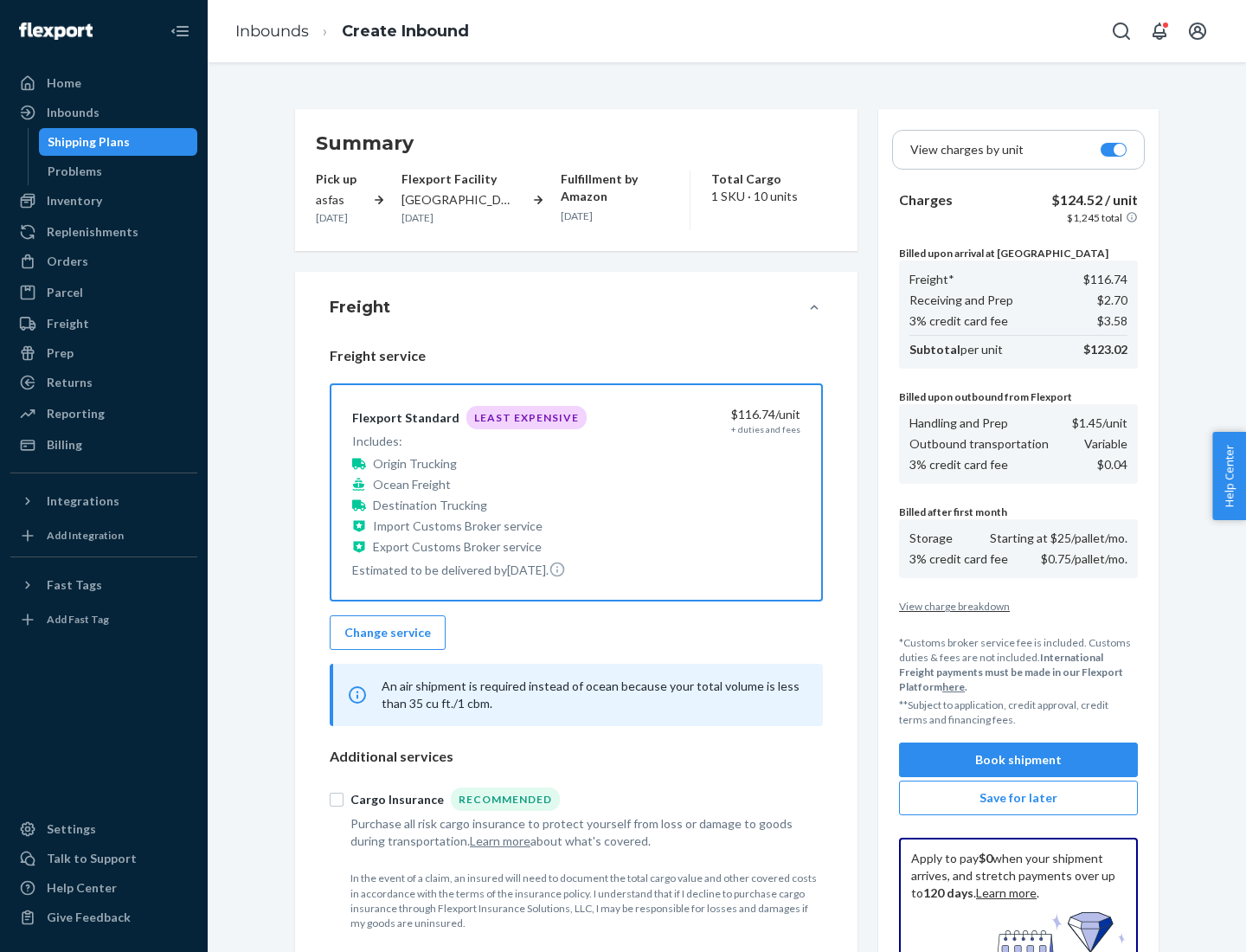
scroll to position [253, 0]
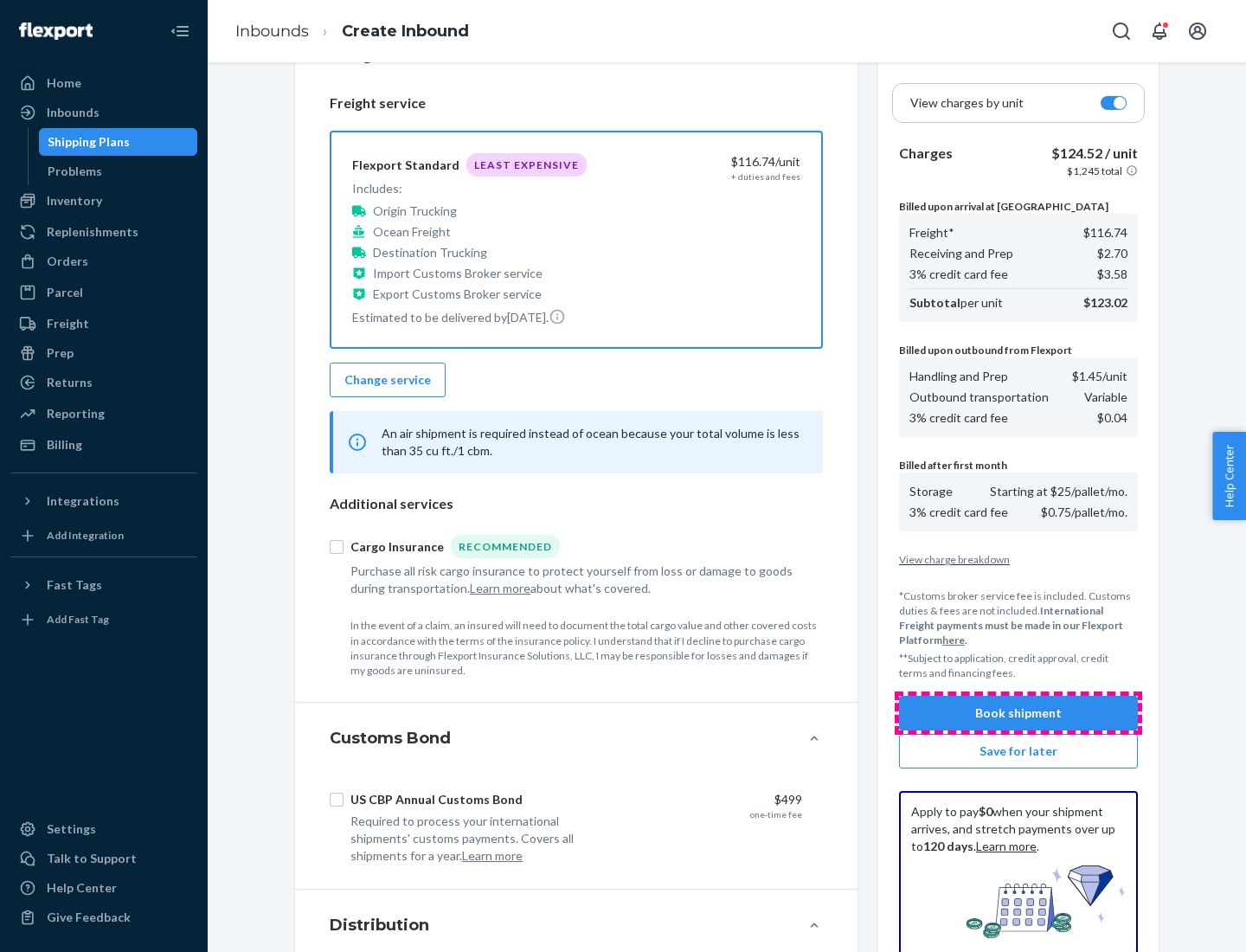
click at [1018, 713] on button "Book shipment" at bounding box center [1018, 713] width 238 height 34
